Goal: Task Accomplishment & Management: Manage account settings

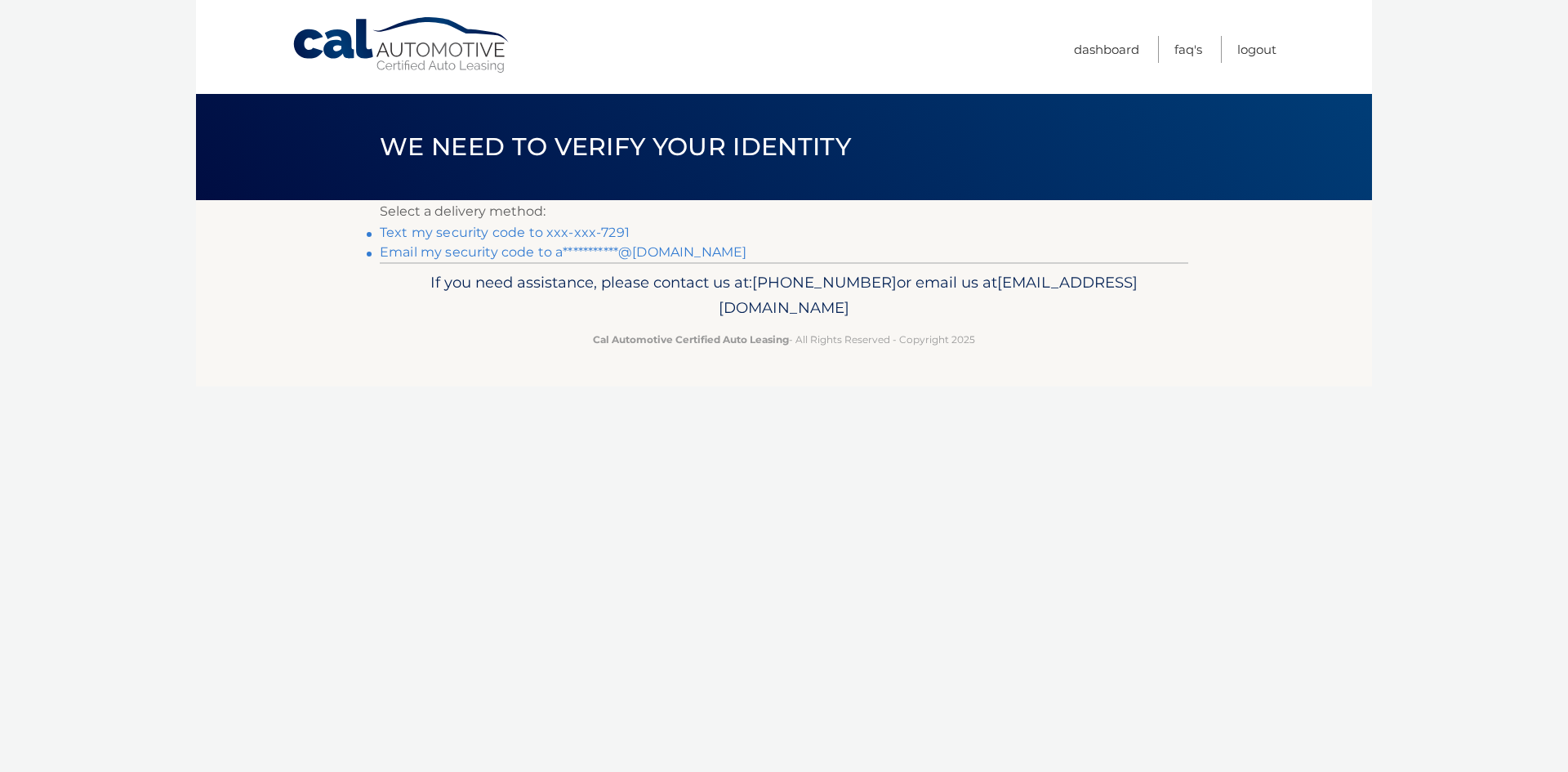
click at [470, 227] on link "Text my security code to xxx-xxx-7291" at bounding box center [504, 233] width 250 height 16
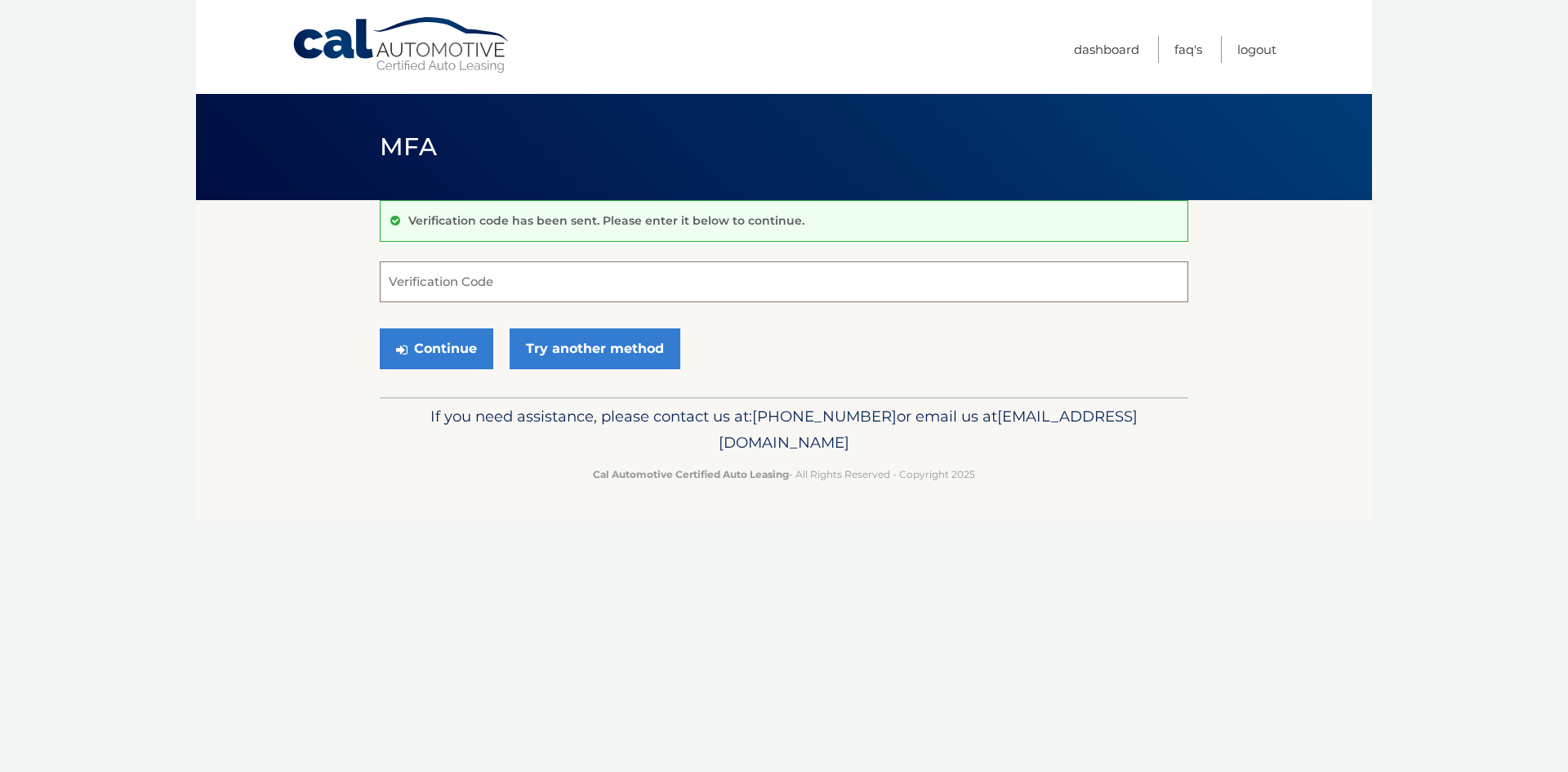
click at [448, 280] on input "Verification Code" at bounding box center [784, 281] width 808 height 41
type input "231566"
click at [463, 355] on button "Continue" at bounding box center [436, 349] width 113 height 41
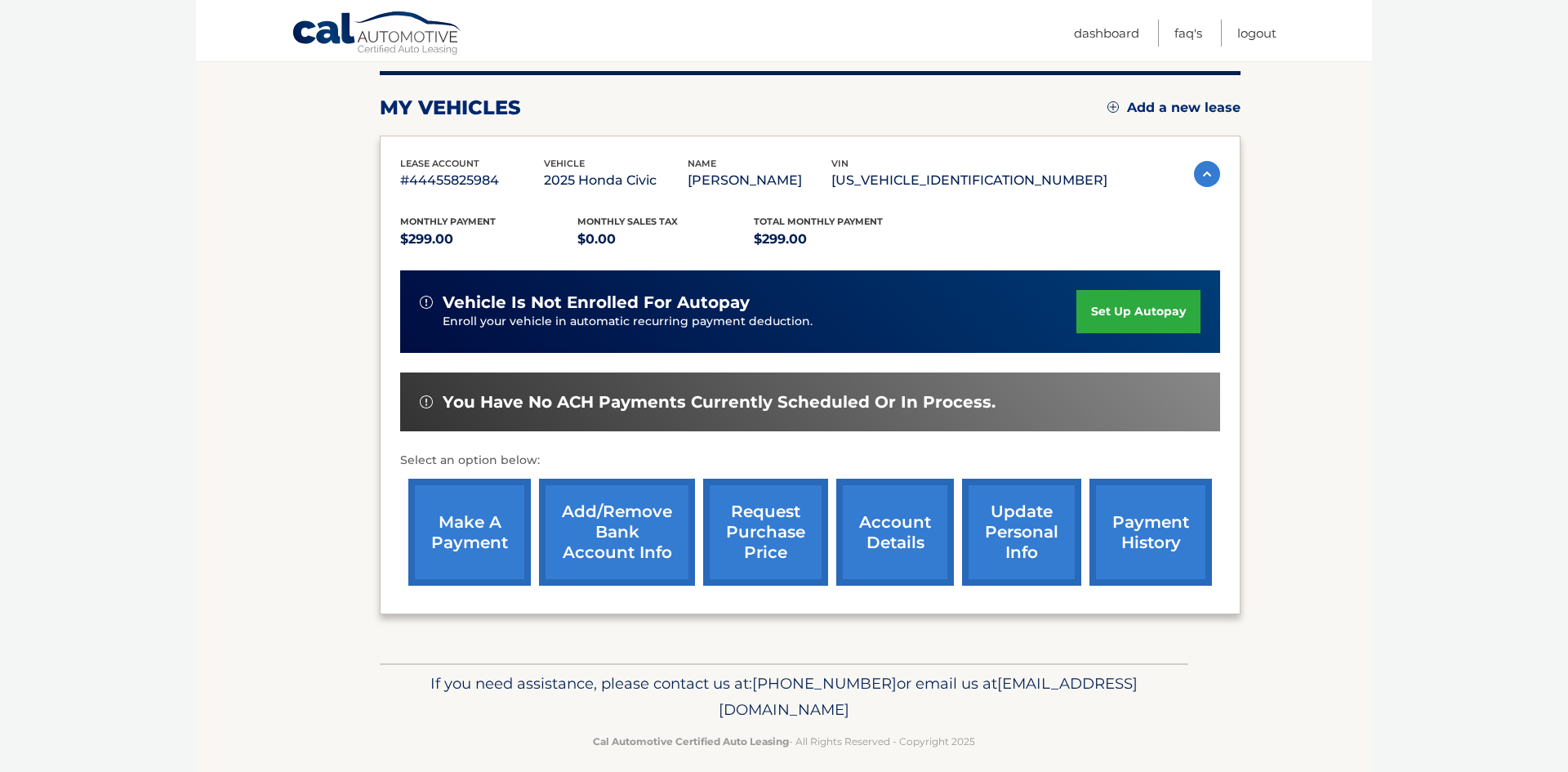
scroll to position [218, 0]
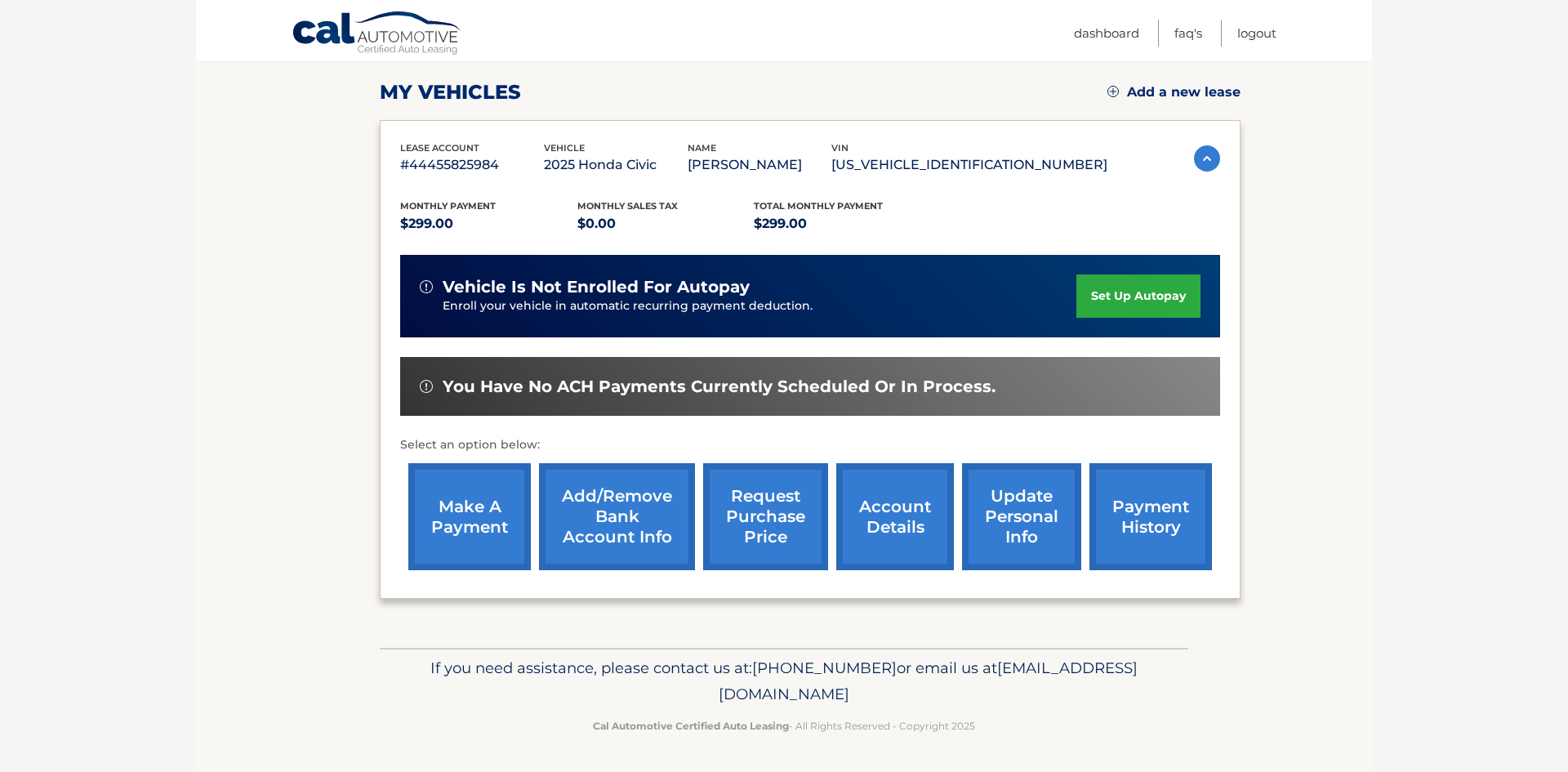
click at [449, 521] on link "make a payment" at bounding box center [470, 516] width 123 height 107
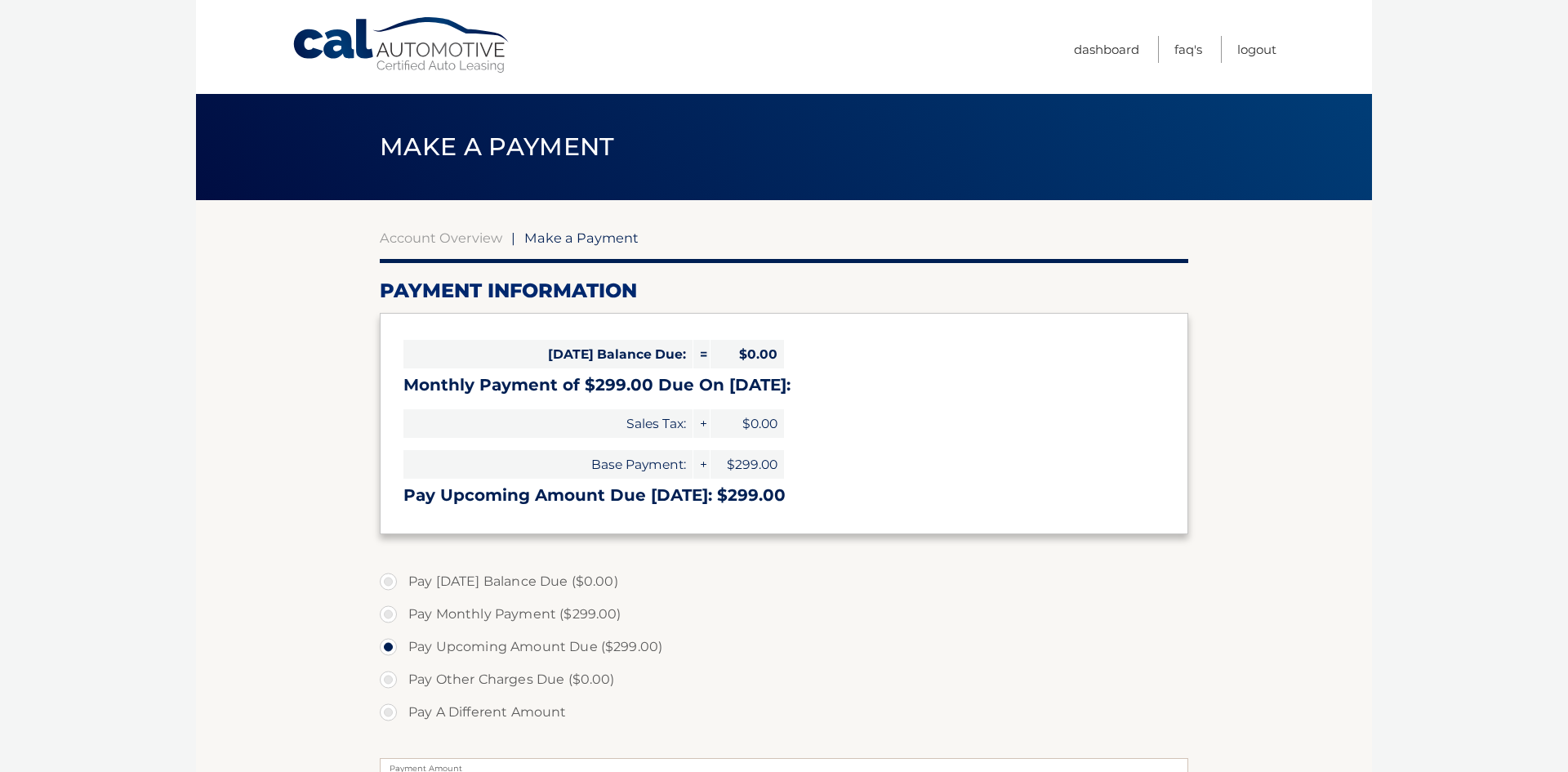
select select "OTcyMDk5M2QtNTU4ZS00MTAxLWFlODItYTA2ZGRmN2RhMDBj"
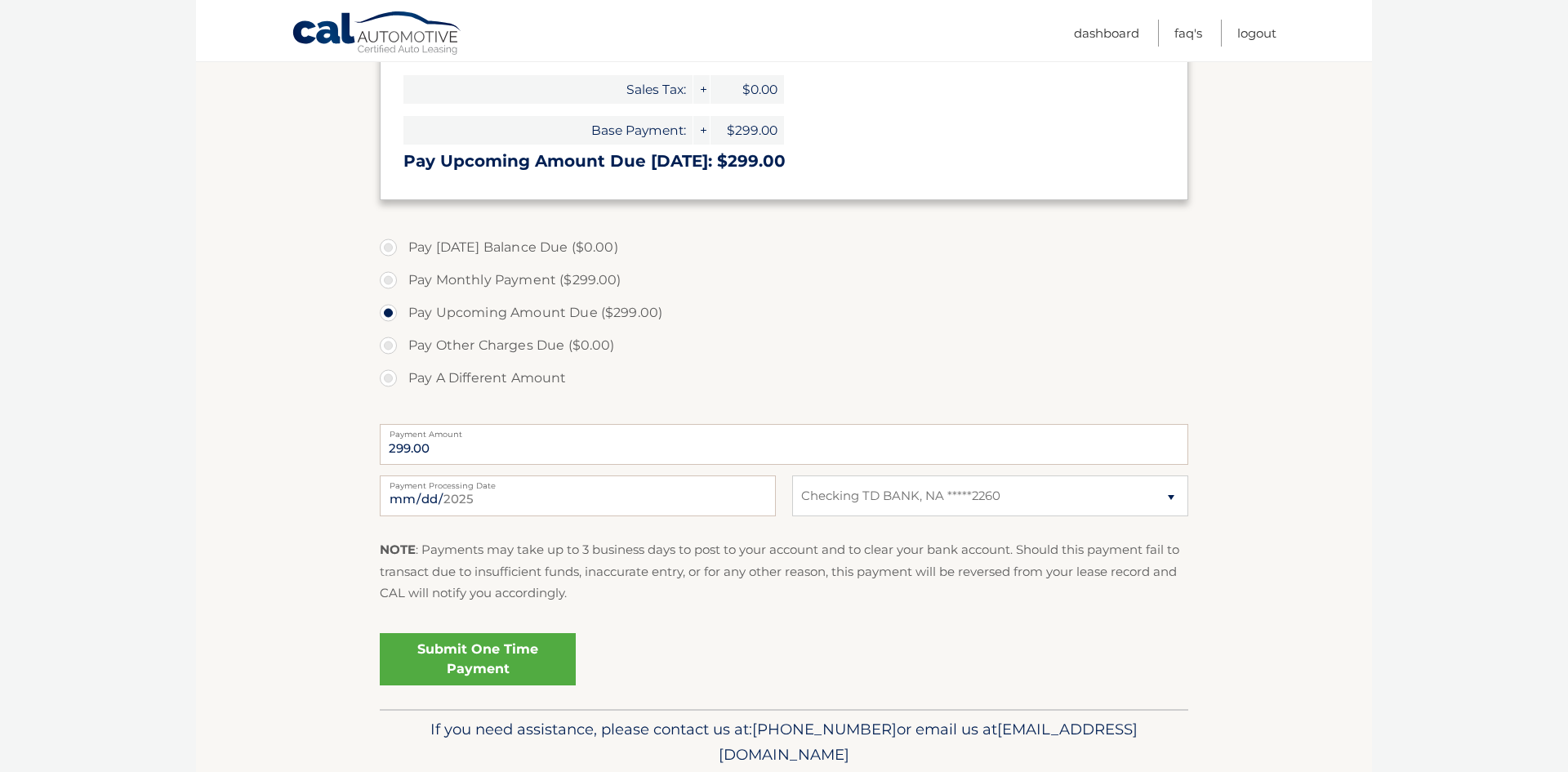
scroll to position [348, 0]
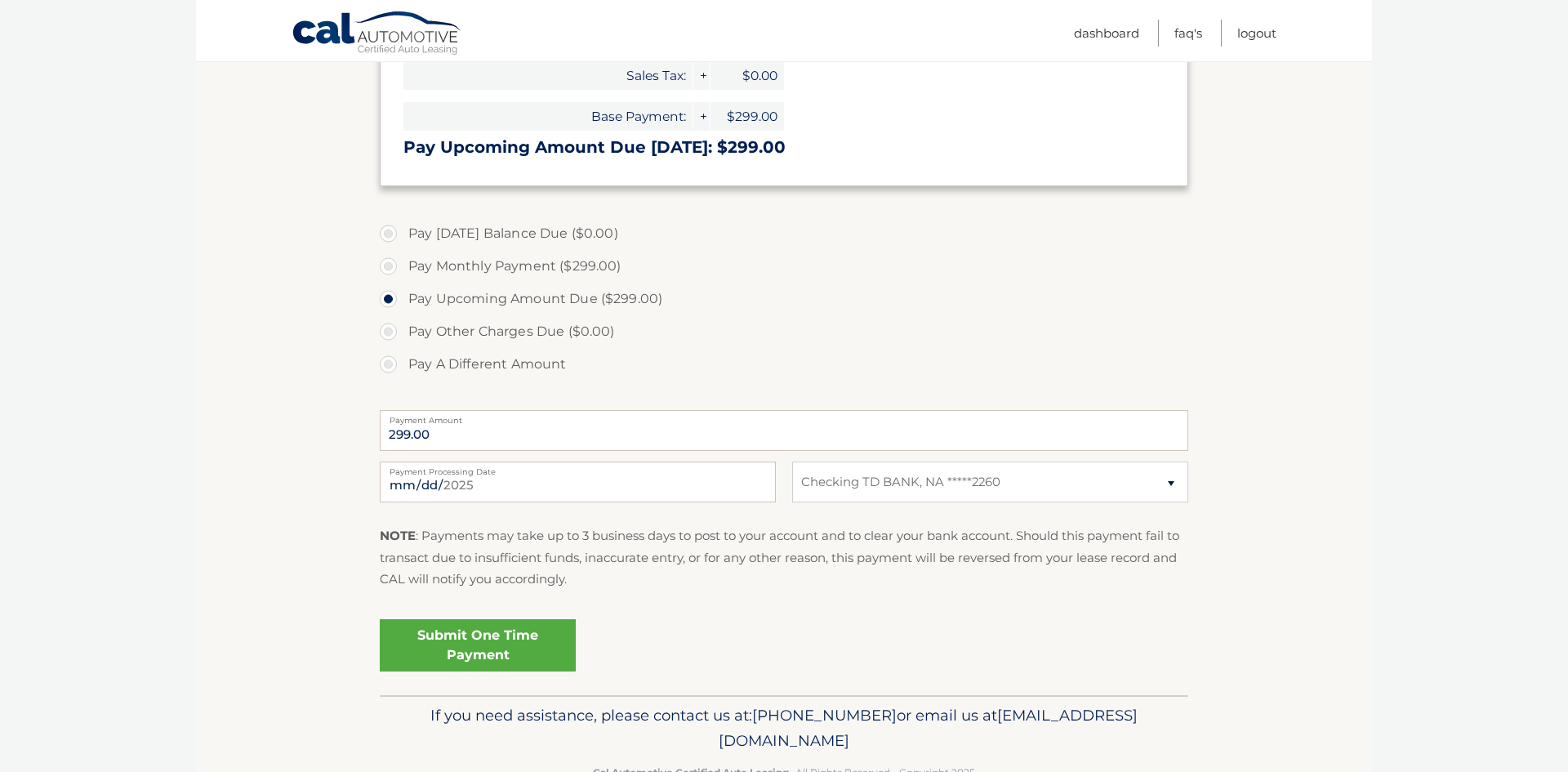
click at [503, 646] on link "Submit One Time Payment" at bounding box center [477, 645] width 196 height 52
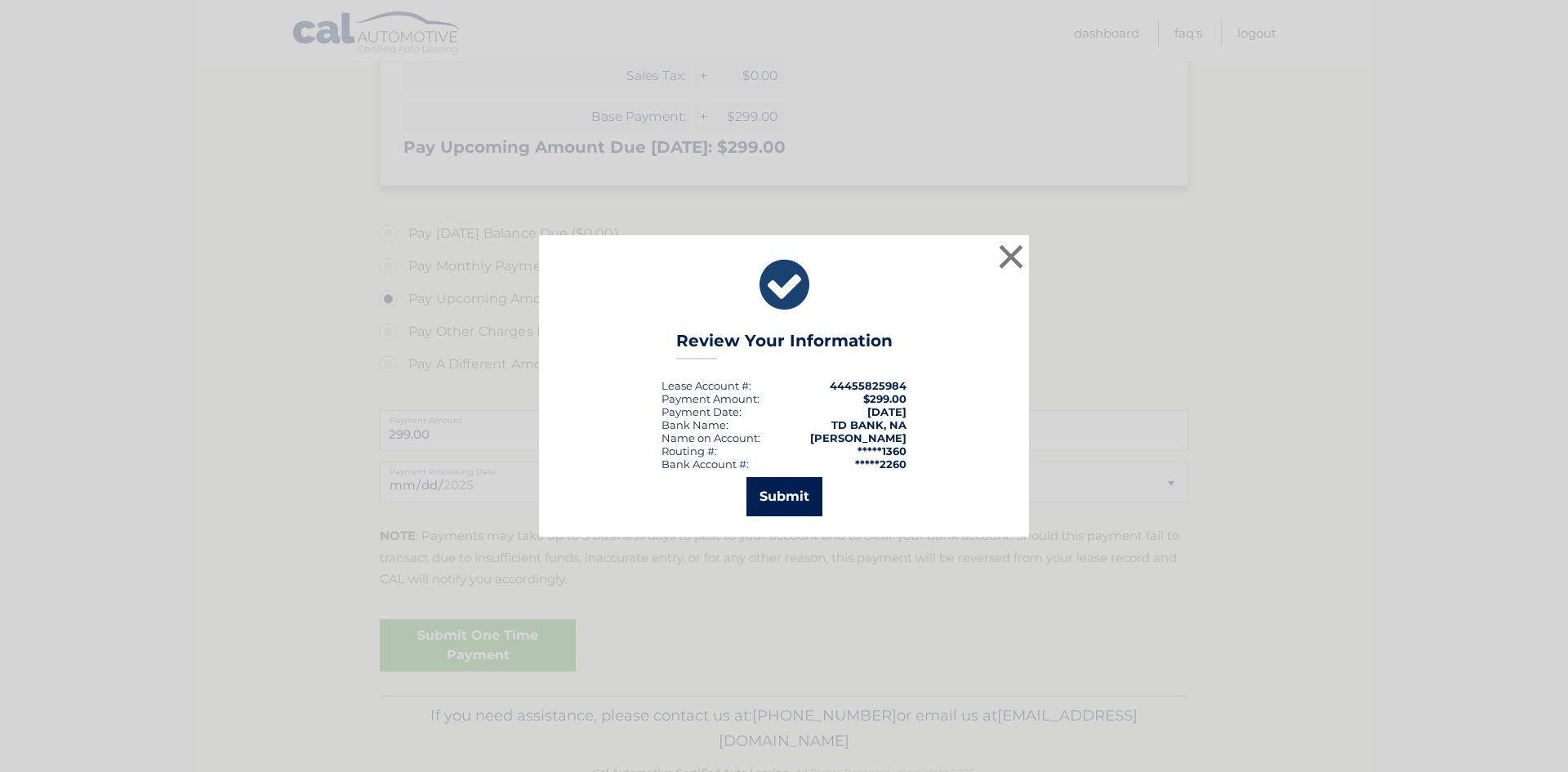
click at [770, 498] on button "Submit" at bounding box center [784, 496] width 76 height 39
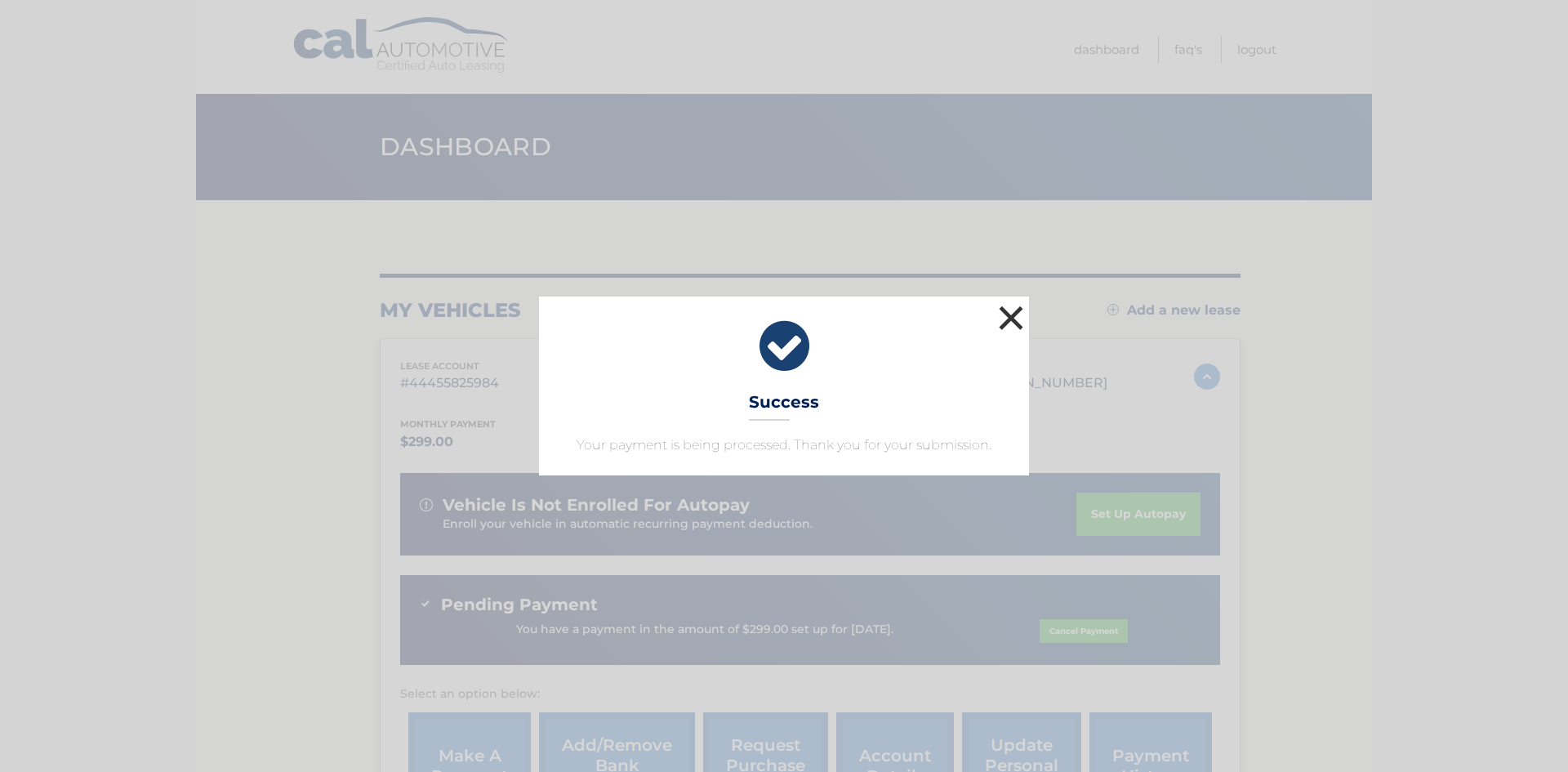
click at [1020, 321] on button "×" at bounding box center [1010, 317] width 32 height 32
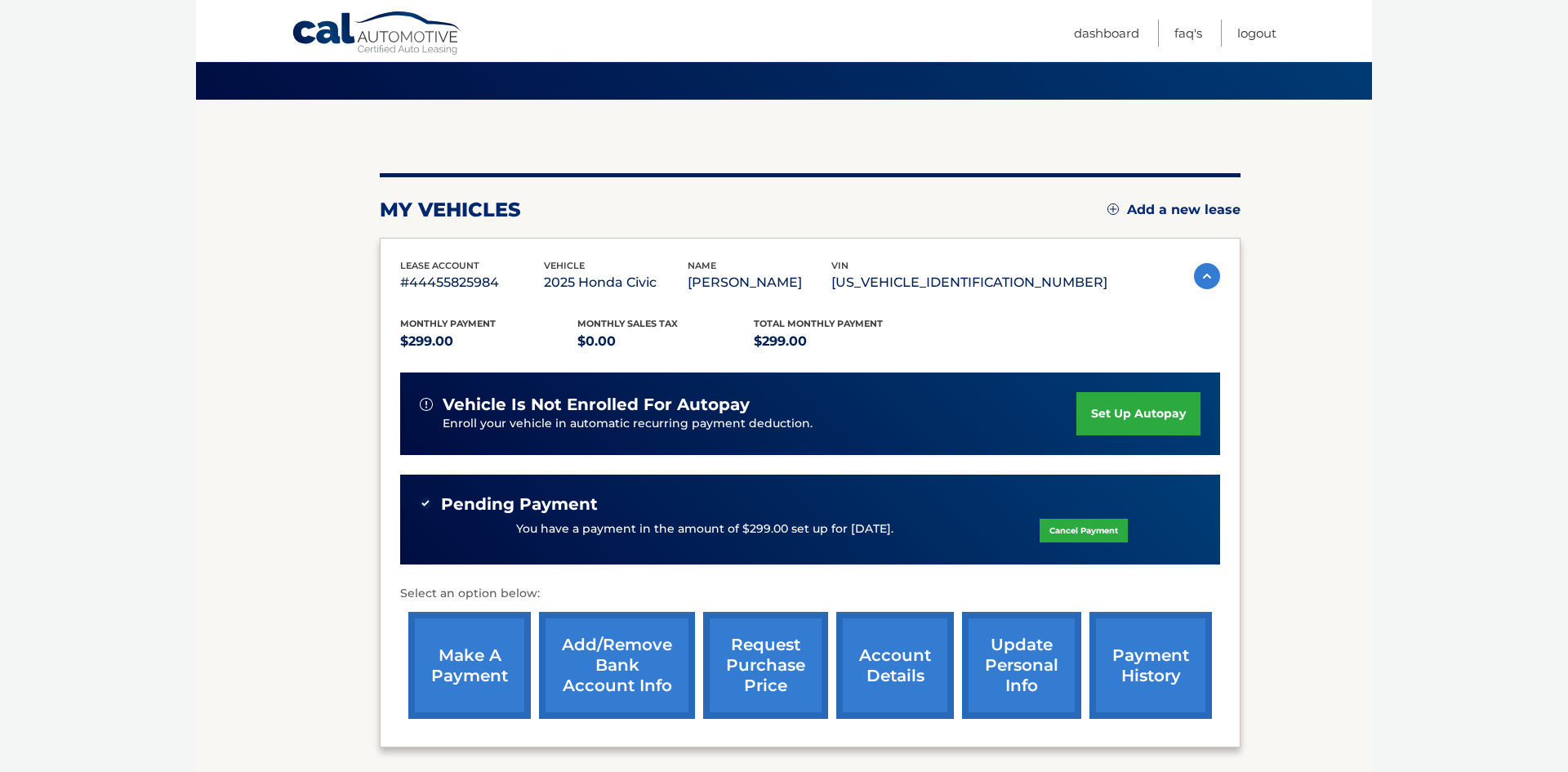
scroll to position [103, 0]
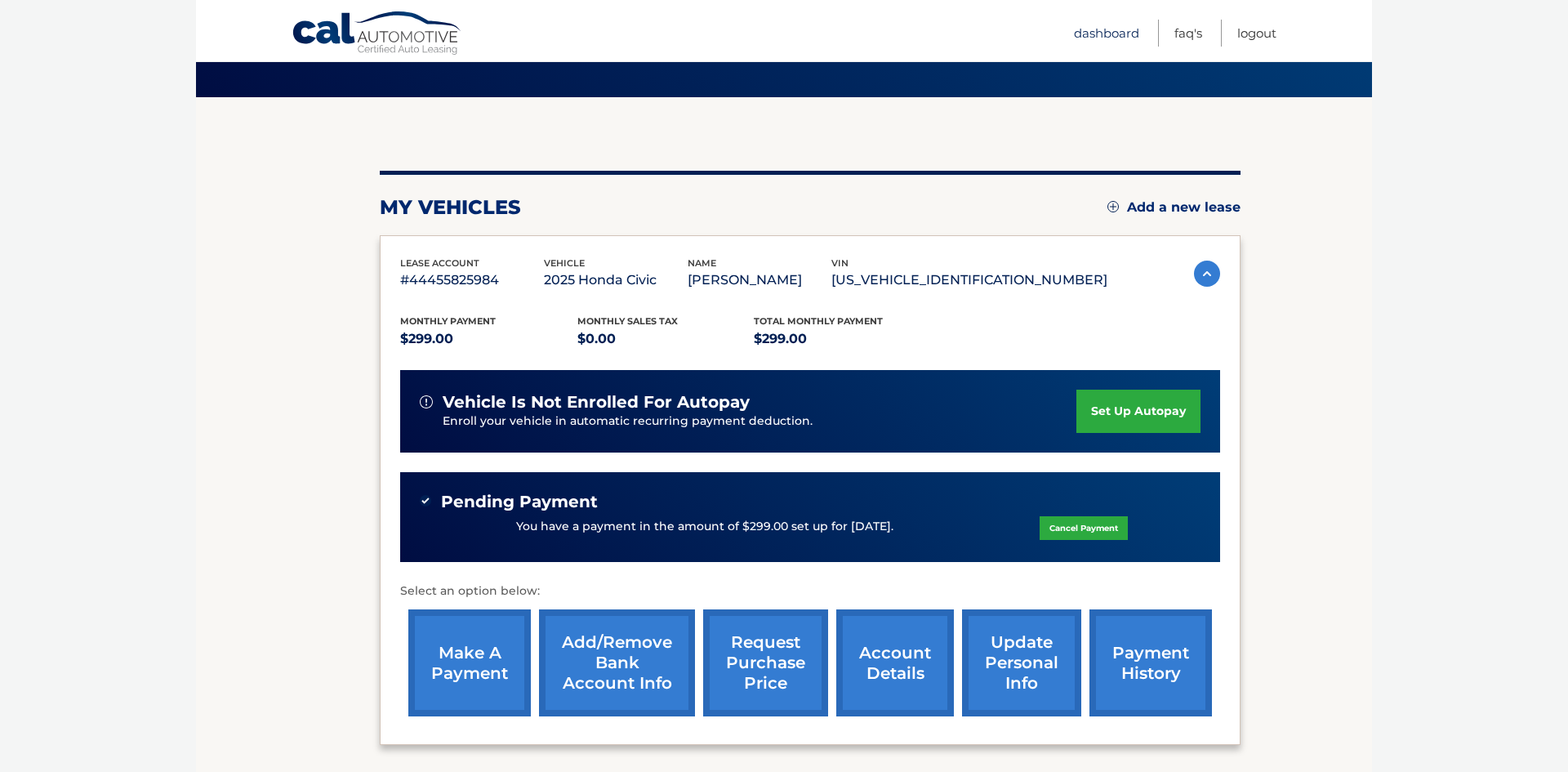
click at [1096, 38] on link "Dashboard" at bounding box center [1106, 32] width 65 height 27
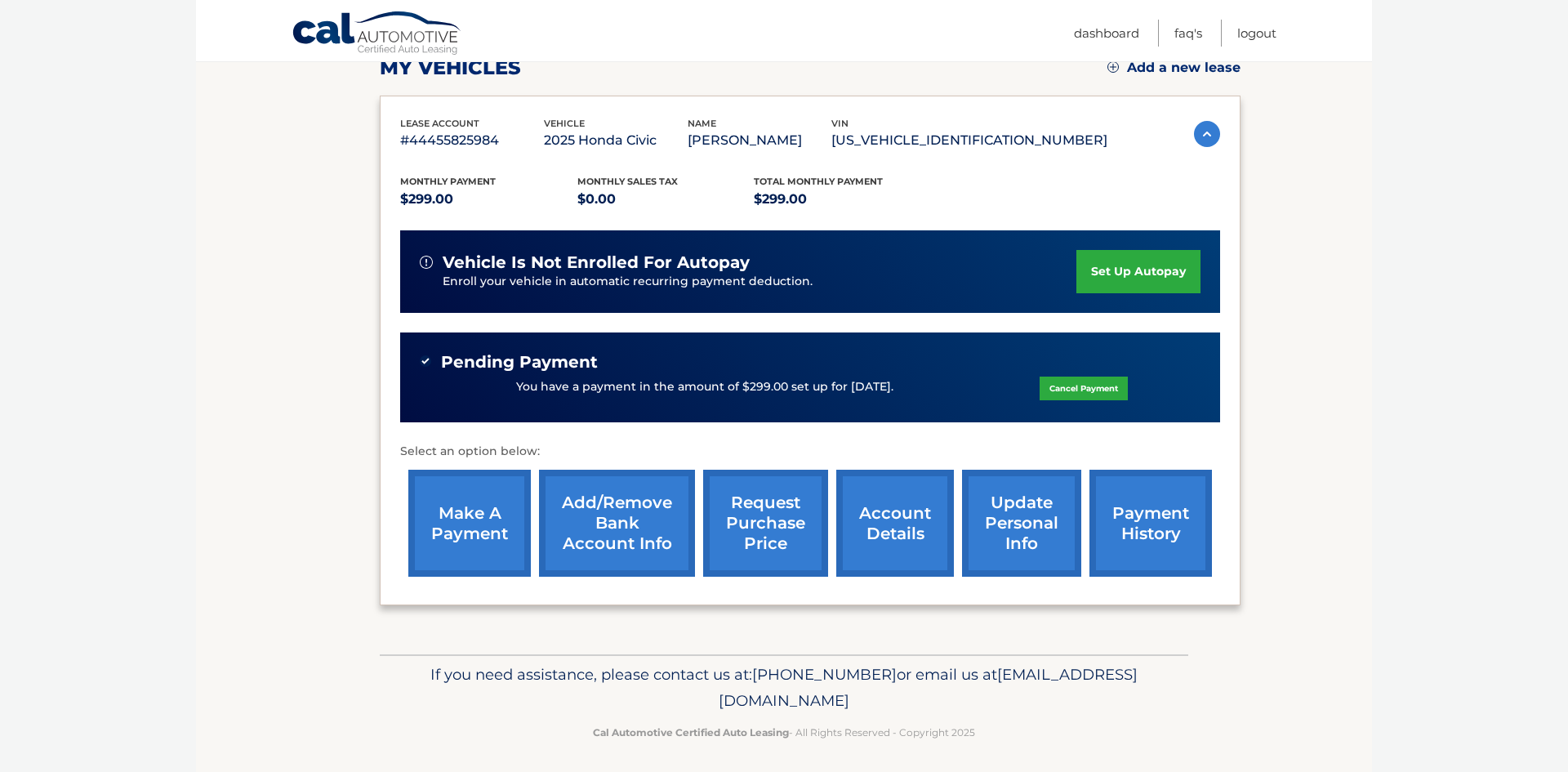
scroll to position [249, 0]
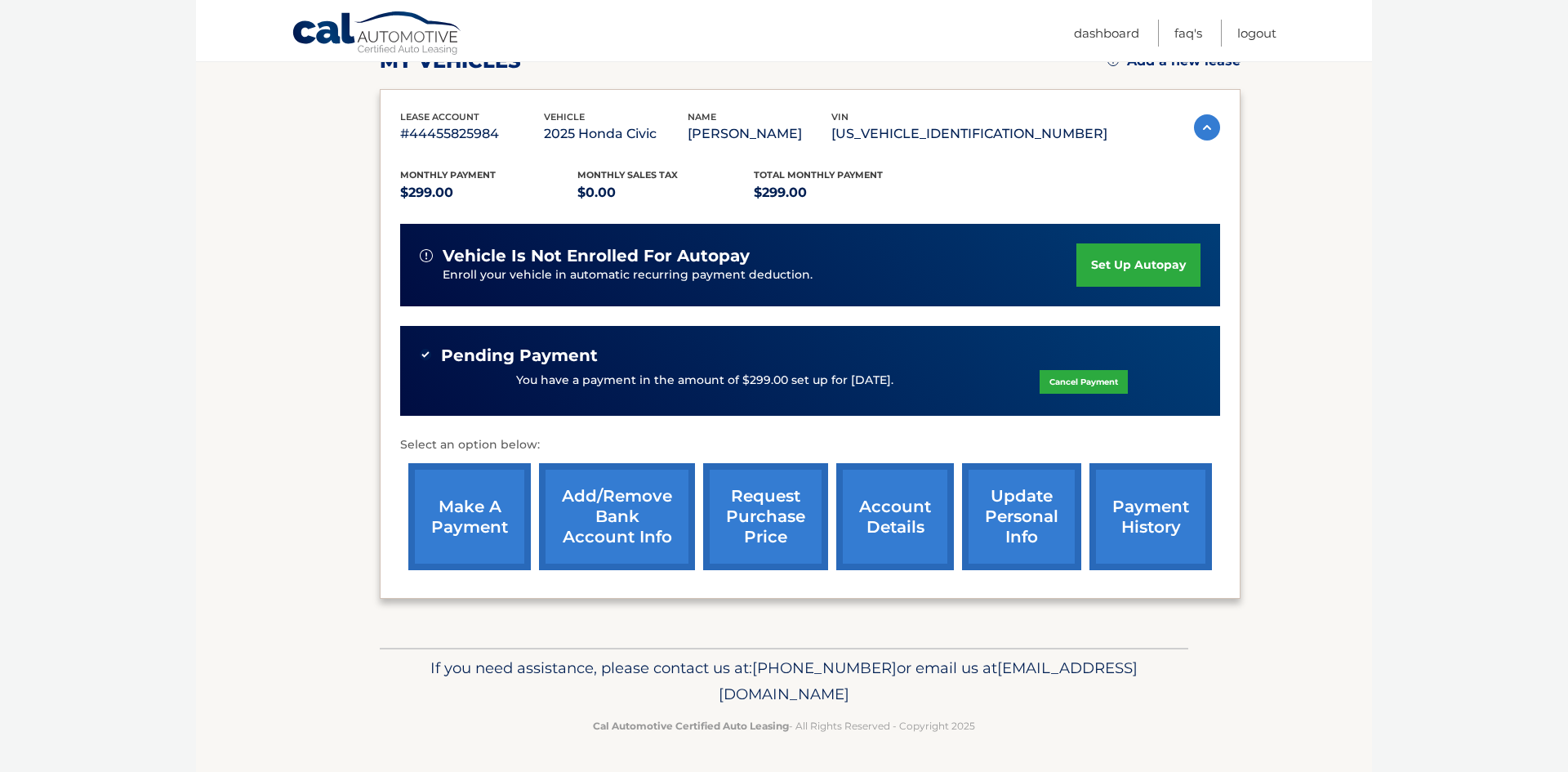
click at [1139, 540] on link "payment history" at bounding box center [1150, 516] width 123 height 107
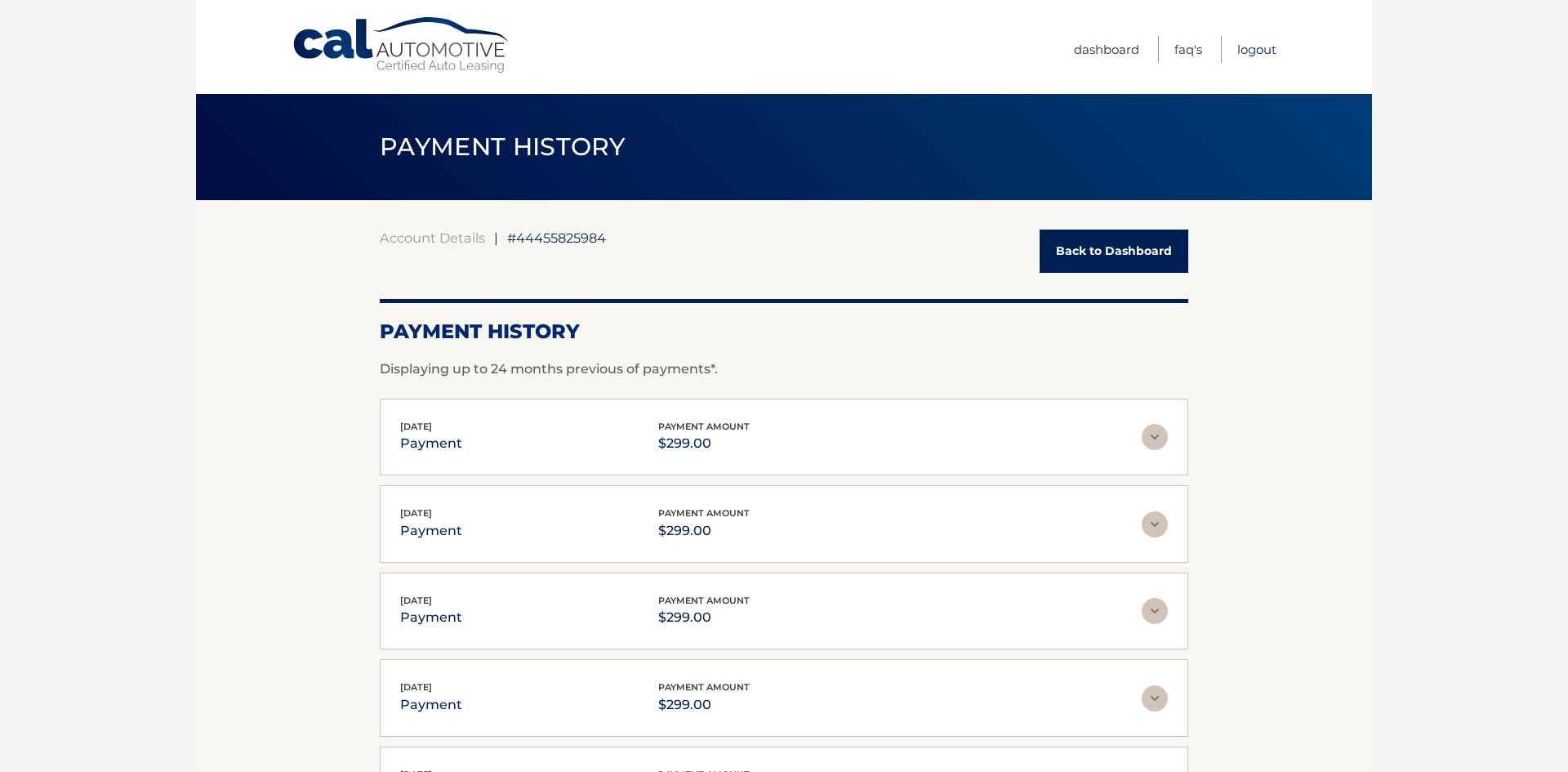
click at [1247, 50] on link "Logout" at bounding box center [1256, 49] width 39 height 27
